Goal: Check status: Check status

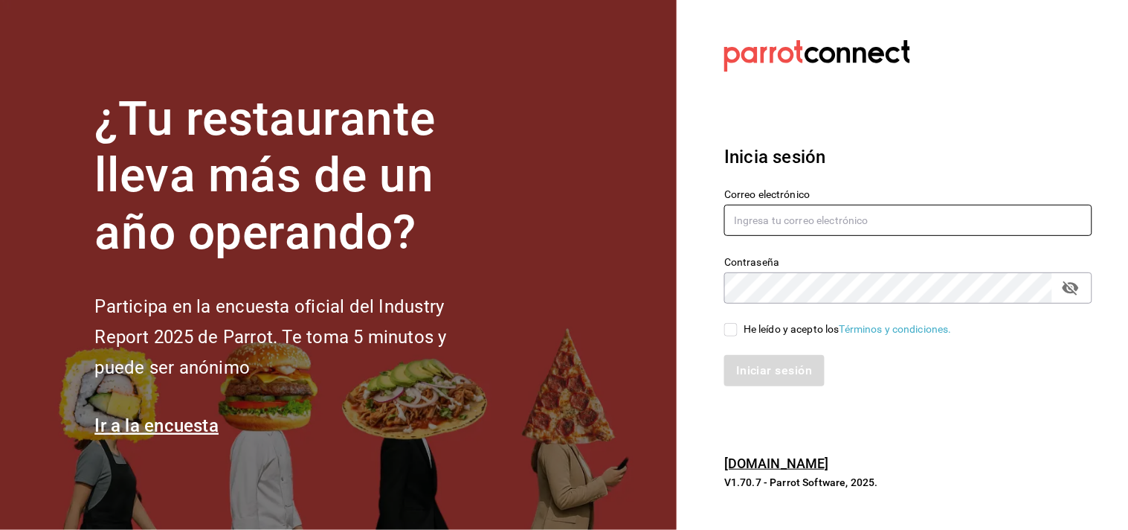
drag, startPoint x: 865, startPoint y: 241, endPoint x: 865, endPoint y: 229, distance: 11.9
click at [865, 234] on div "Correo electrónico Contraseña Contraseña He leído y acepto los Términos y condi…" at bounding box center [900, 278] width 386 height 216
click at [865, 229] on input "text" at bounding box center [908, 220] width 368 height 31
type input "[PERSON_NAME][EMAIL_ADDRESS][PERSON_NAME][DOMAIN_NAME]"
click at [732, 328] on input "He leído y acepto los Términos y condiciones." at bounding box center [730, 329] width 13 height 13
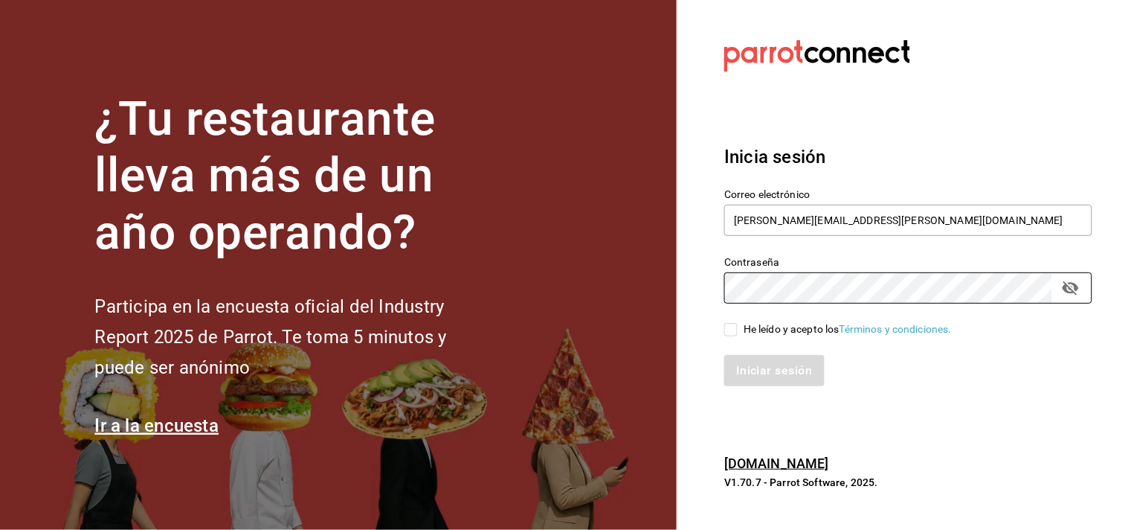
checkbox input "true"
click at [744, 361] on button "Iniciar sesión" at bounding box center [774, 370] width 101 height 31
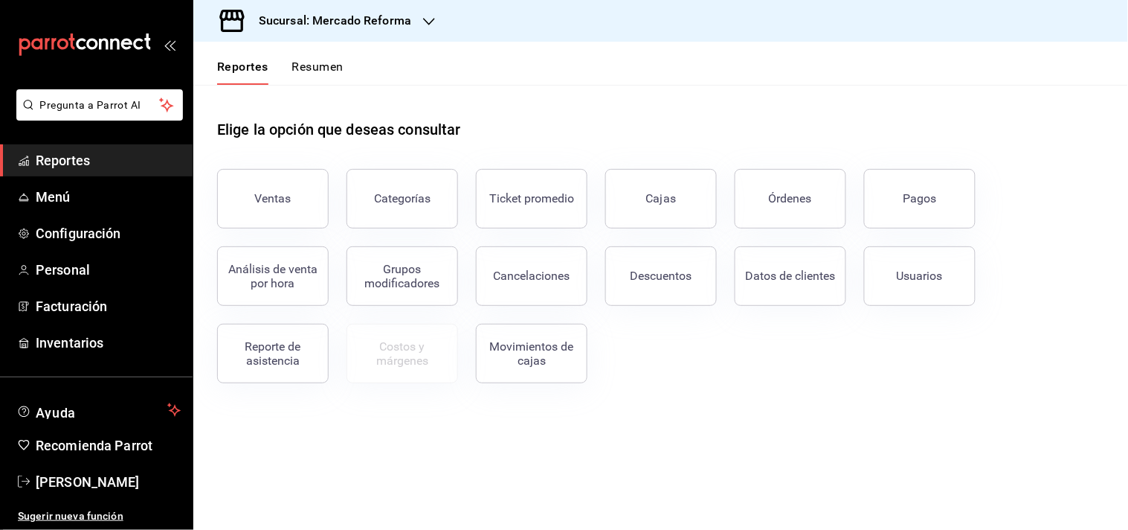
click at [67, 155] on span "Reportes" at bounding box center [108, 160] width 145 height 20
click at [663, 205] on div "Cajas" at bounding box center [661, 199] width 30 height 18
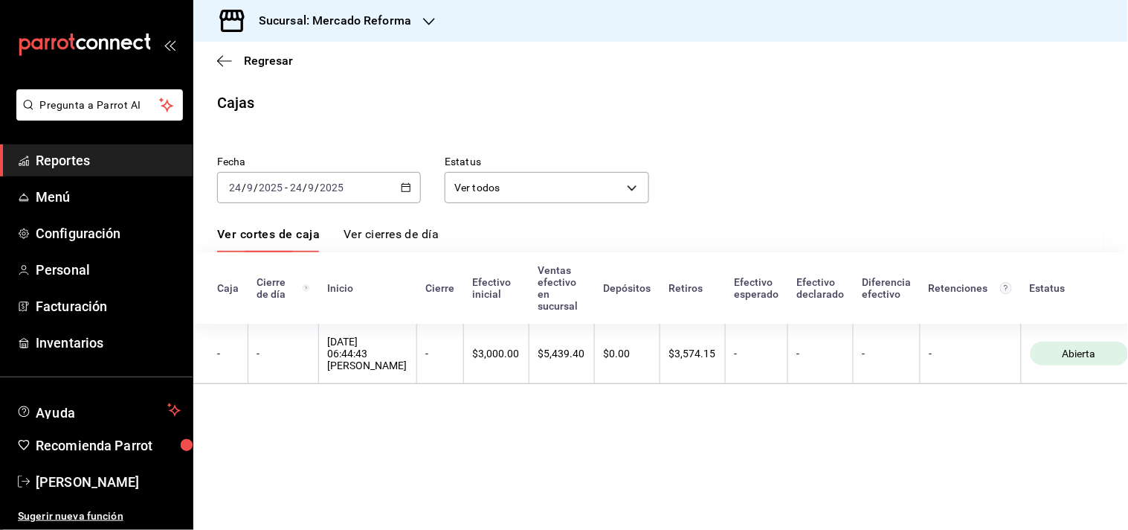
click at [538, 286] on div "Ventas efectivo en sucursal" at bounding box center [562, 288] width 48 height 48
drag, startPoint x: 510, startPoint y: 262, endPoint x: 546, endPoint y: 316, distance: 65.0
click at [546, 316] on th "Ventas efectivo en sucursal" at bounding box center [561, 287] width 65 height 71
drag, startPoint x: 442, startPoint y: 275, endPoint x: 484, endPoint y: 298, distance: 48.3
click at [484, 298] on th "Efectivo inicial" at bounding box center [495, 287] width 65 height 71
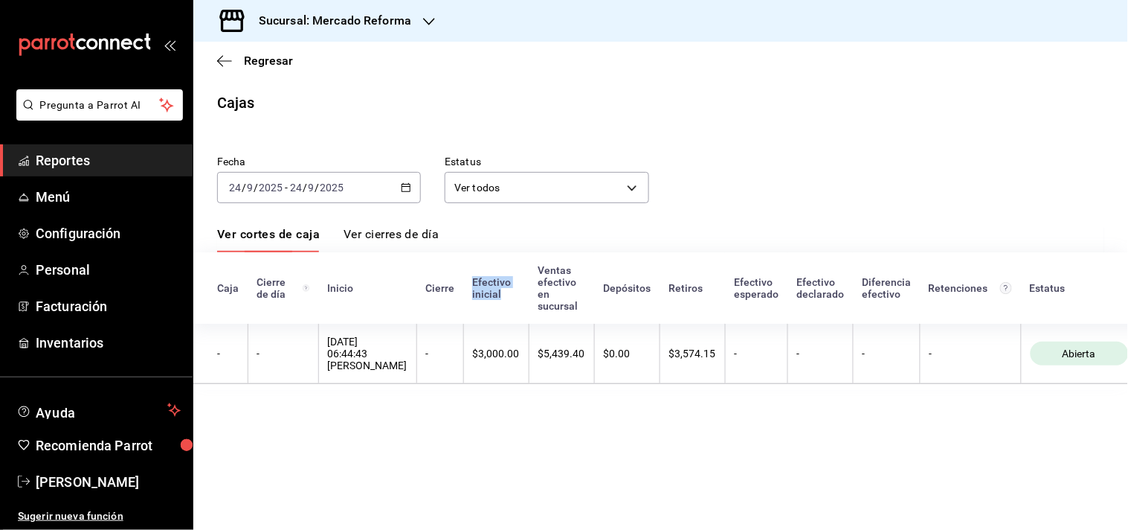
click at [484, 298] on div "Efectivo inicial" at bounding box center [496, 288] width 48 height 24
